Goal: Task Accomplishment & Management: Use online tool/utility

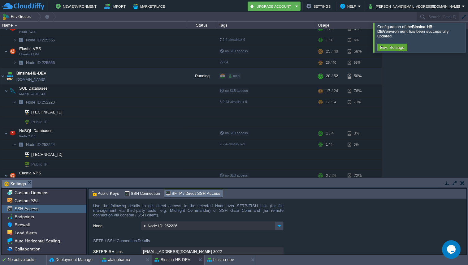
scroll to position [47, 0]
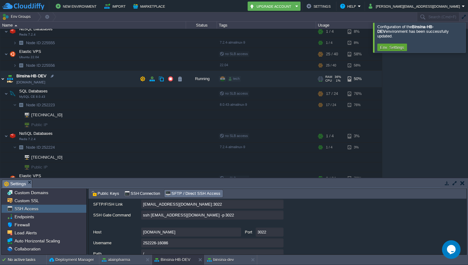
click at [5, 80] on img at bounding box center [2, 79] width 5 height 17
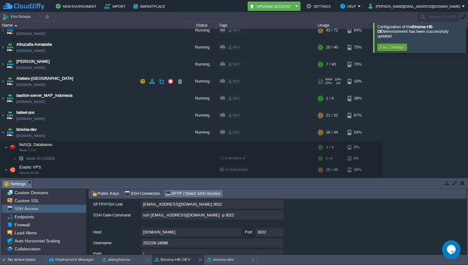
scroll to position [119, 0]
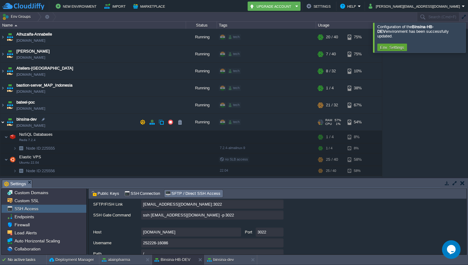
click at [2, 120] on img at bounding box center [2, 122] width 5 height 17
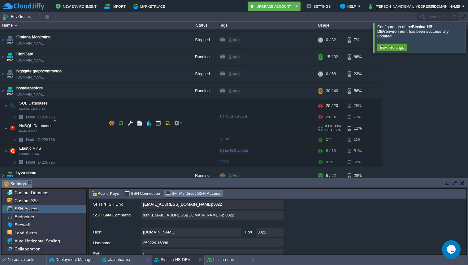
scroll to position [840, 0]
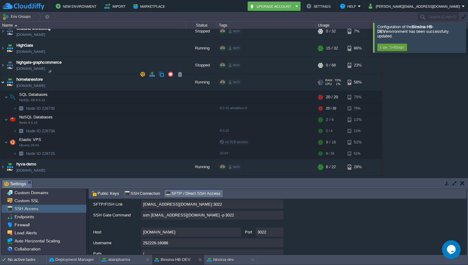
click at [2, 74] on img at bounding box center [2, 82] width 5 height 17
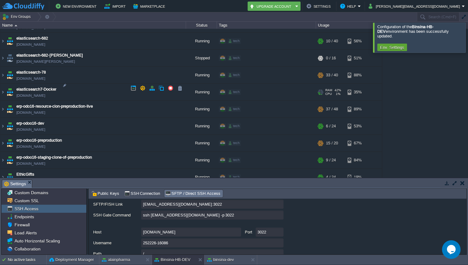
scroll to position [625, 0]
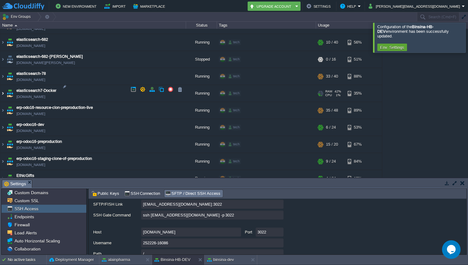
click at [2, 89] on img at bounding box center [2, 93] width 5 height 17
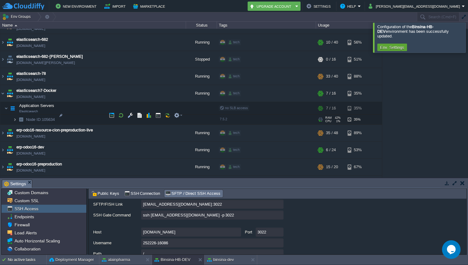
click at [15, 115] on img at bounding box center [15, 120] width 4 height 10
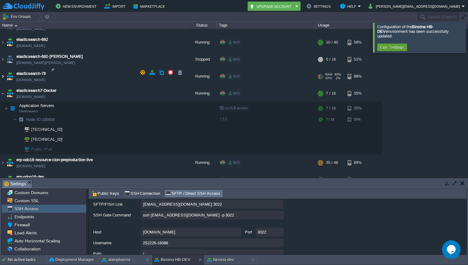
click at [5, 74] on img at bounding box center [2, 76] width 5 height 17
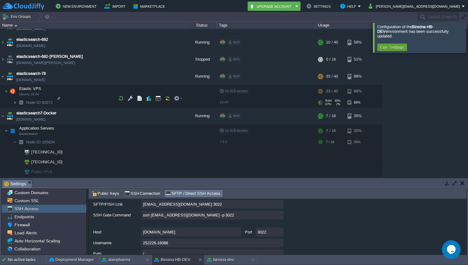
click at [16, 100] on img at bounding box center [15, 103] width 4 height 10
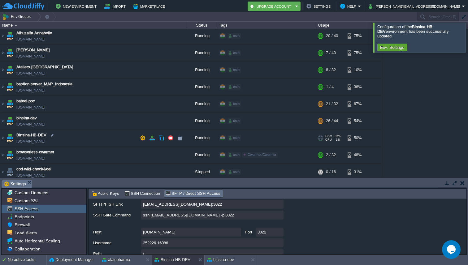
scroll to position [157, 0]
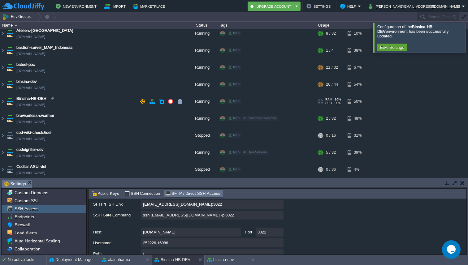
click at [5, 101] on img at bounding box center [2, 101] width 5 height 17
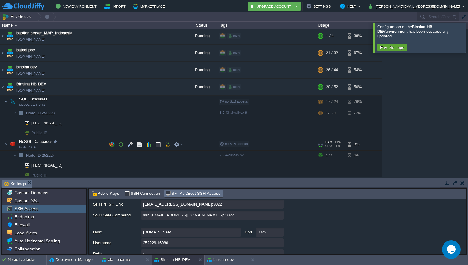
scroll to position [171, 0]
click at [58, 166] on div at bounding box center [59, 166] width 6 height 6
click at [64, 124] on div at bounding box center [64, 124] width 6 height 6
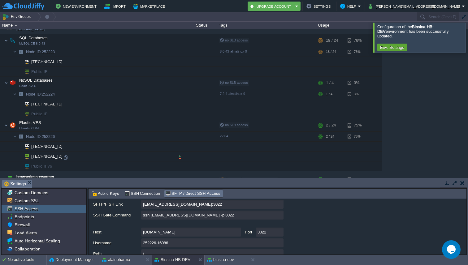
scroll to position [233, 0]
click at [65, 156] on div at bounding box center [66, 157] width 6 height 6
type input "[TECHNICAL_ID]"
click at [67, 158] on div at bounding box center [66, 157] width 6 height 6
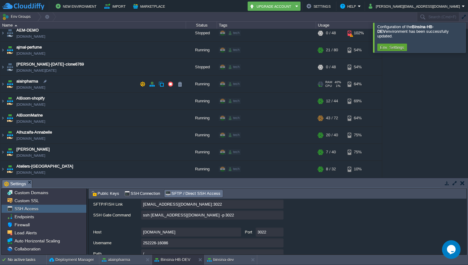
scroll to position [19, 0]
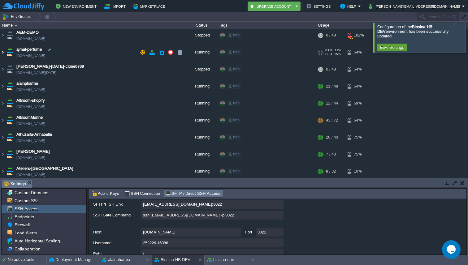
click at [3, 52] on img at bounding box center [2, 52] width 5 height 17
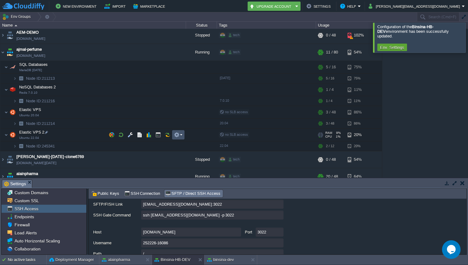
click at [178, 136] on button "button" at bounding box center [177, 135] width 6 height 6
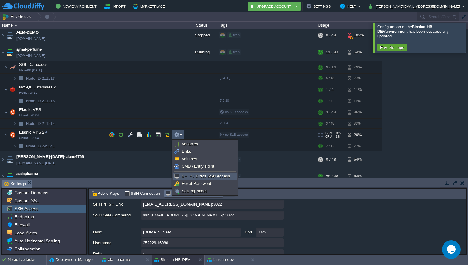
click at [188, 173] on link "SFTP / Direct SSH Access" at bounding box center [204, 176] width 63 height 7
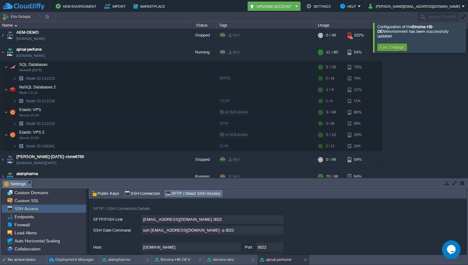
scroll to position [41, 0]
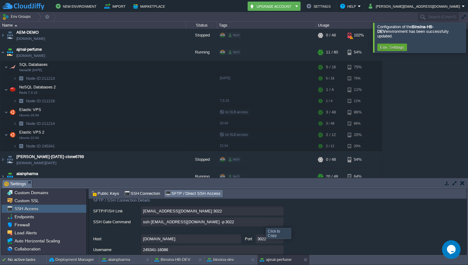
click at [279, 222] on input "ssh [EMAIL_ADDRESS][DOMAIN_NAME] -p 3022" at bounding box center [212, 222] width 142 height 9
type textarea "ssh [EMAIL_ADDRESS][DOMAIN_NAME] -p 3022"
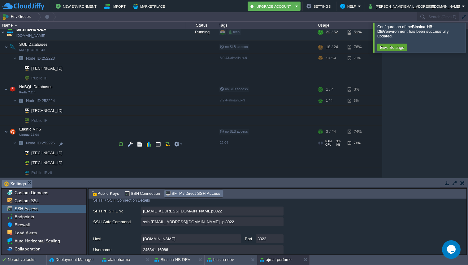
scroll to position [318, 0]
click at [64, 162] on div at bounding box center [66, 162] width 6 height 6
click at [64, 161] on div at bounding box center [66, 162] width 6 height 6
